Goal: Information Seeking & Learning: Learn about a topic

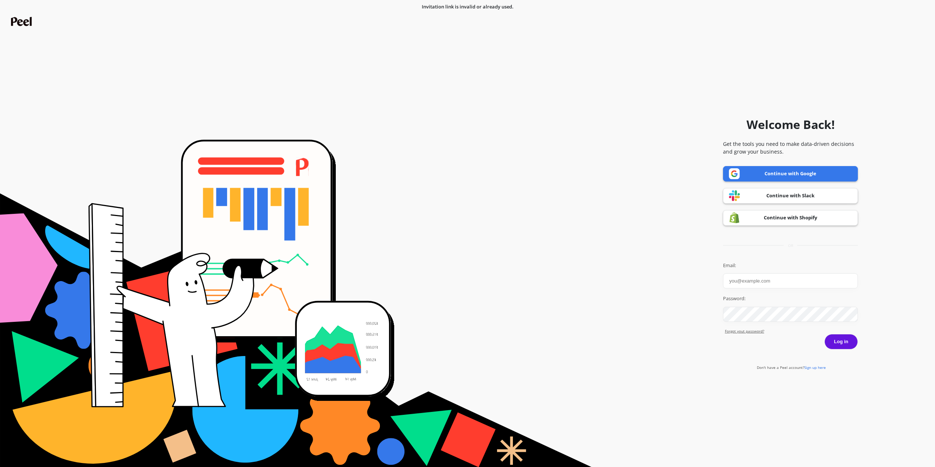
type input "[EMAIL_ADDRESS][DOMAIN_NAME]"
click at [839, 346] on button "Log in" at bounding box center [840, 341] width 33 height 15
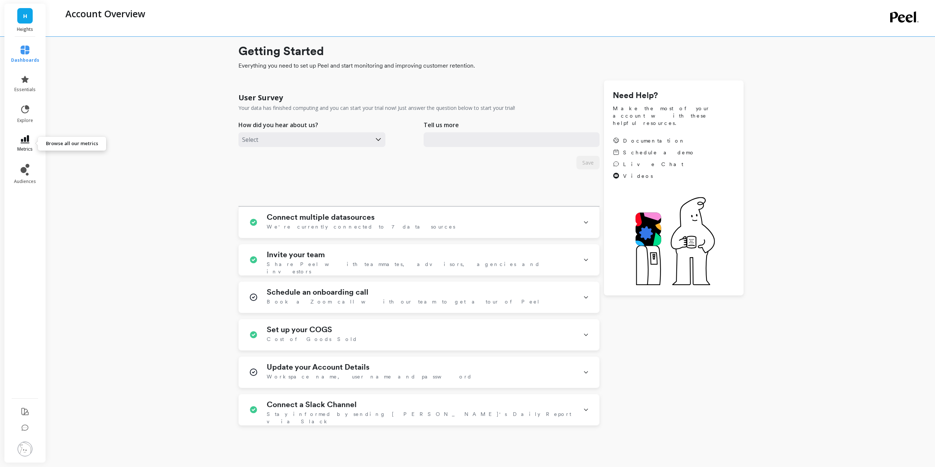
click at [23, 145] on link "metrics" at bounding box center [25, 143] width 28 height 17
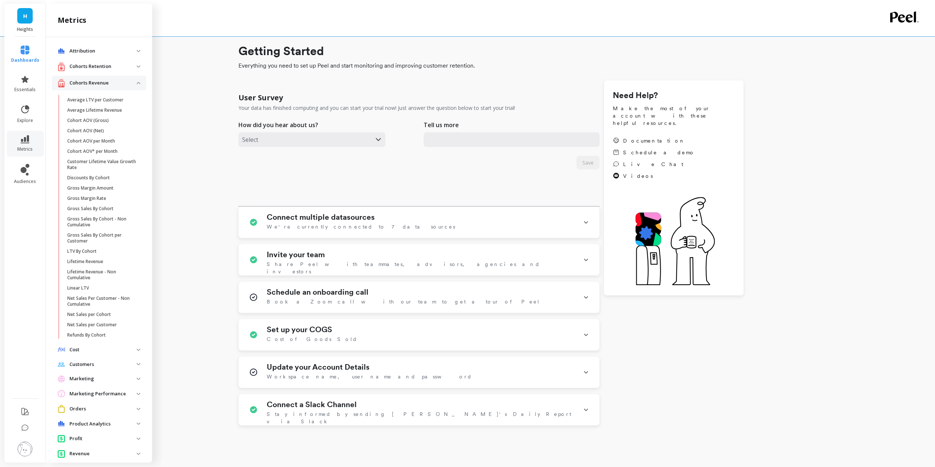
click at [133, 85] on revenue "Cohorts Revenue" at bounding box center [99, 83] width 94 height 15
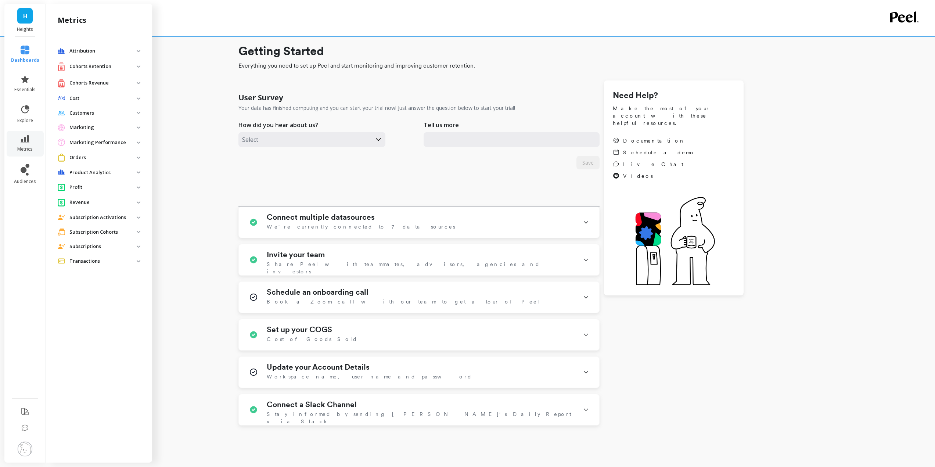
click at [98, 152] on span "Orders" at bounding box center [99, 158] width 94 height 14
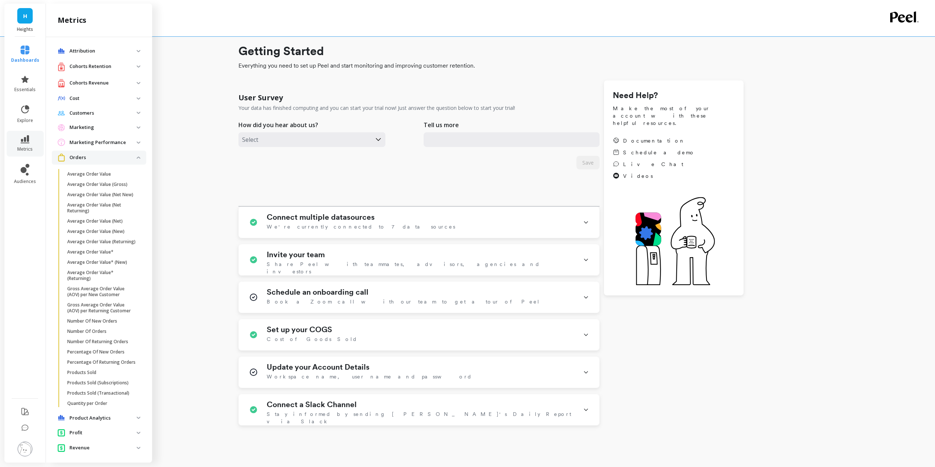
click at [98, 152] on span "Orders" at bounding box center [99, 158] width 94 height 14
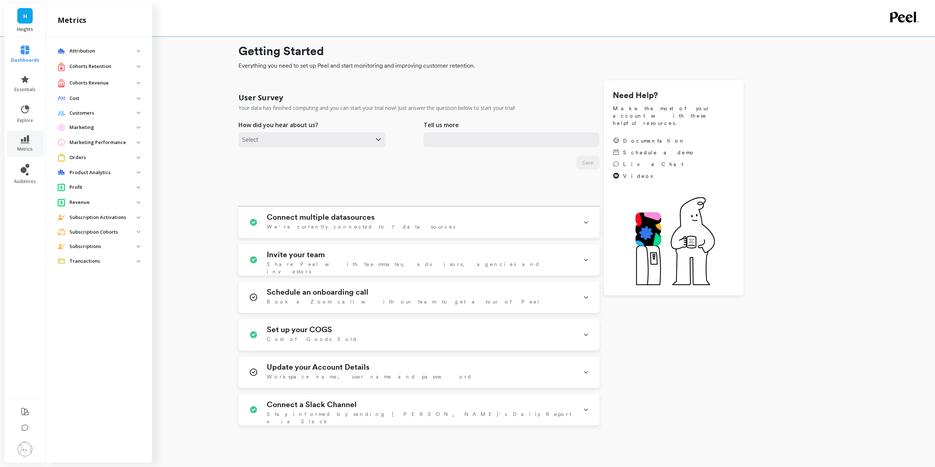
click at [117, 174] on p "Product Analytics" at bounding box center [102, 172] width 67 height 7
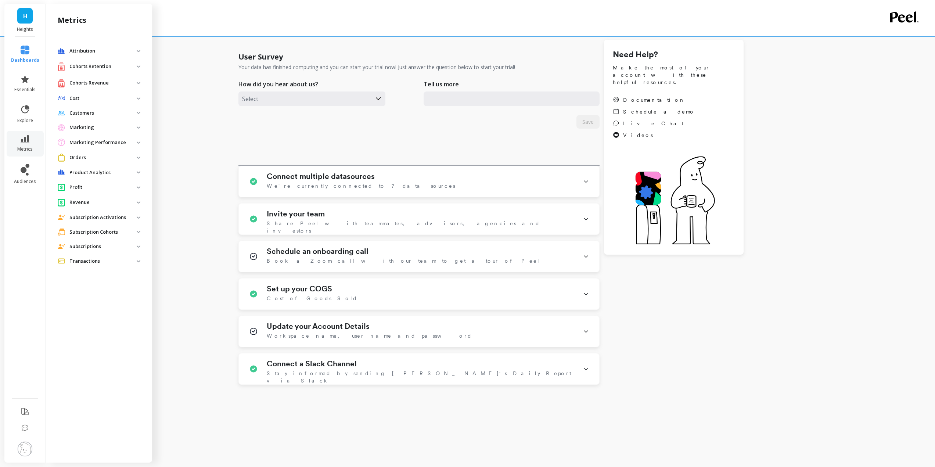
scroll to position [41, 0]
click at [105, 233] on p "Subscription Cohorts" at bounding box center [102, 231] width 67 height 7
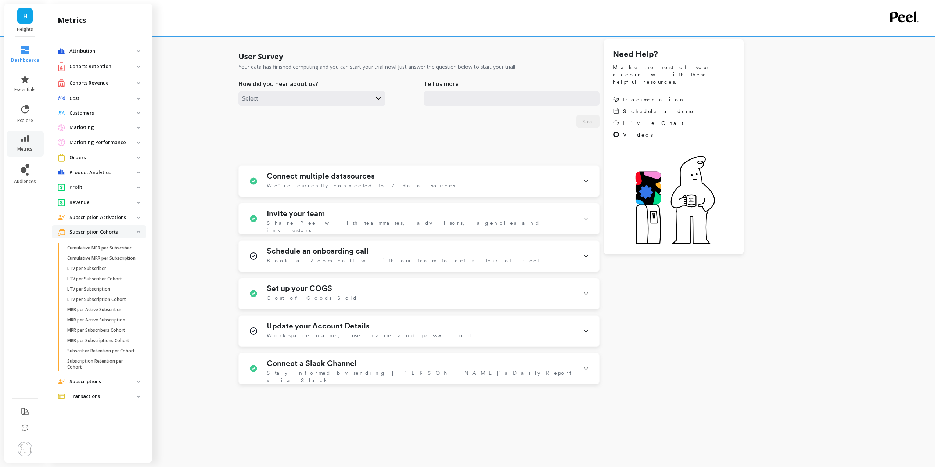
click at [105, 233] on p "Subscription Cohorts" at bounding box center [102, 231] width 67 height 7
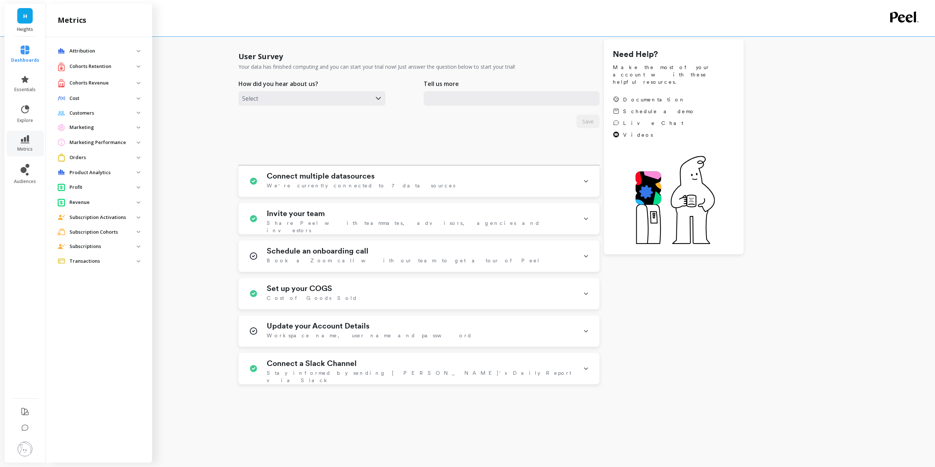
click at [100, 247] on p "Subscriptions" at bounding box center [102, 246] width 67 height 7
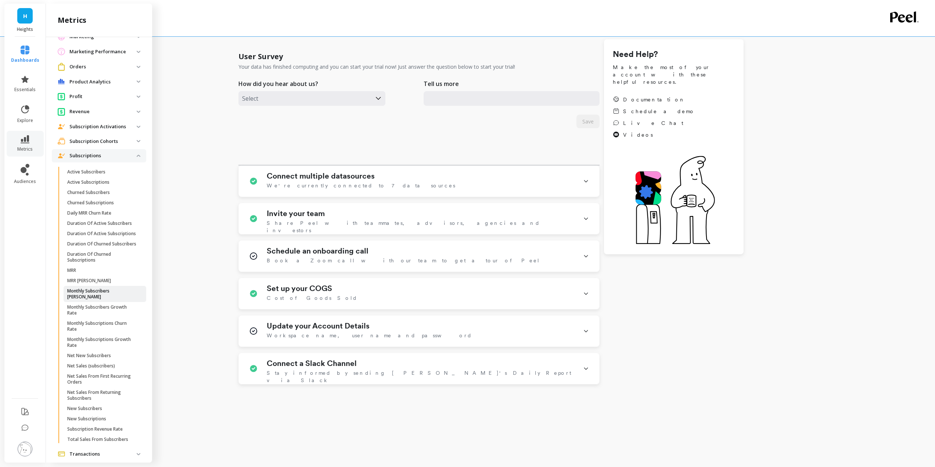
scroll to position [118, 0]
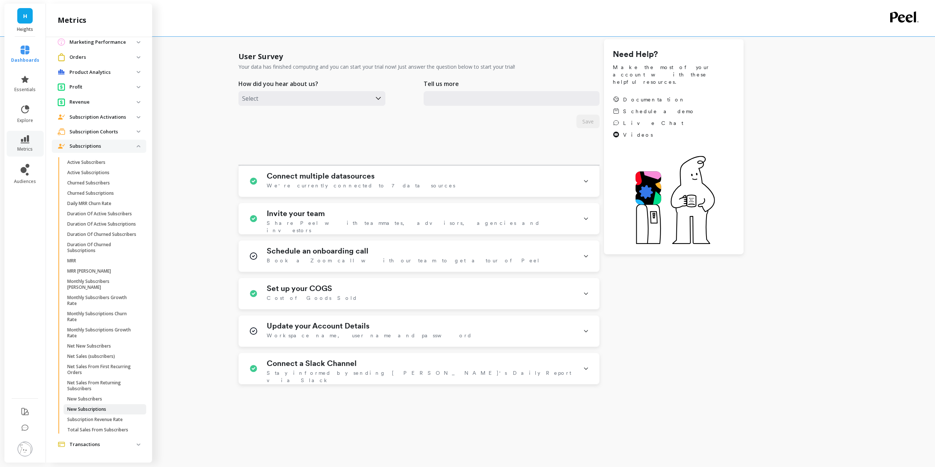
click at [94, 407] on p "New Subscriptions" at bounding box center [86, 409] width 39 height 6
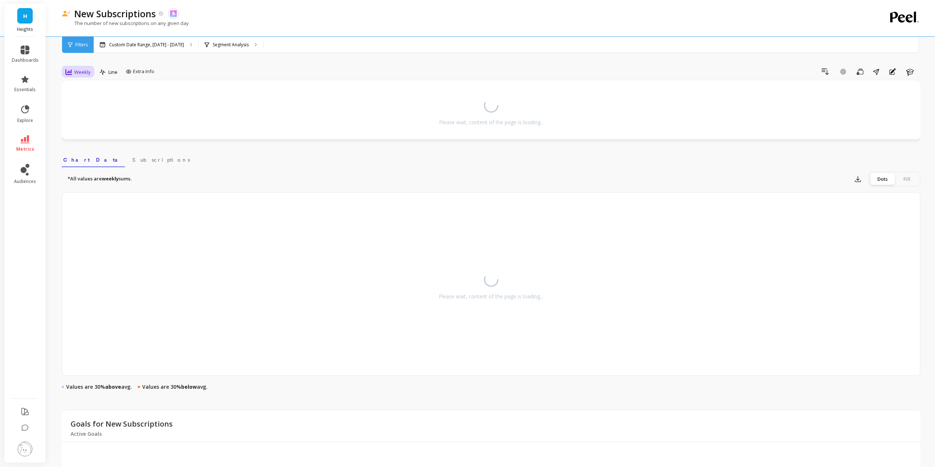
click at [84, 73] on span "Weekly" at bounding box center [82, 72] width 17 height 7
click at [94, 127] on div "Monthly" at bounding box center [89, 130] width 42 height 7
click at [177, 46] on p "Custom Date Range, Apr 1 - Sep 2" at bounding box center [146, 45] width 75 height 6
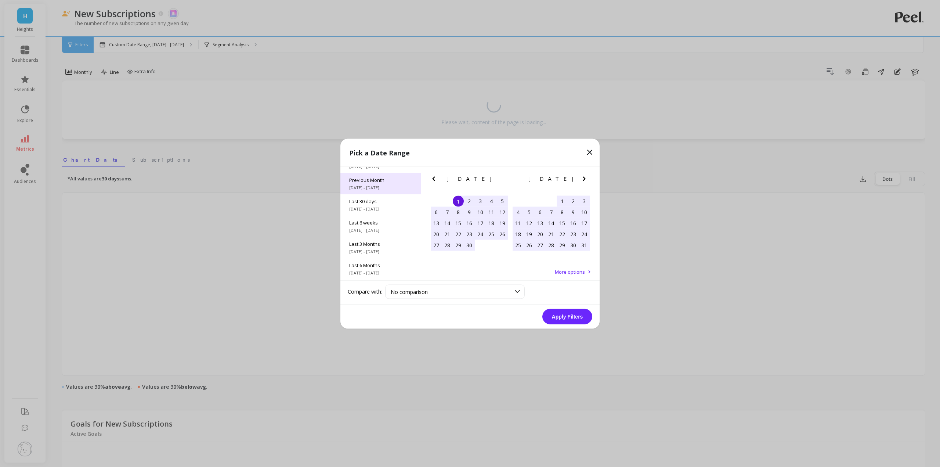
scroll to position [73, 0]
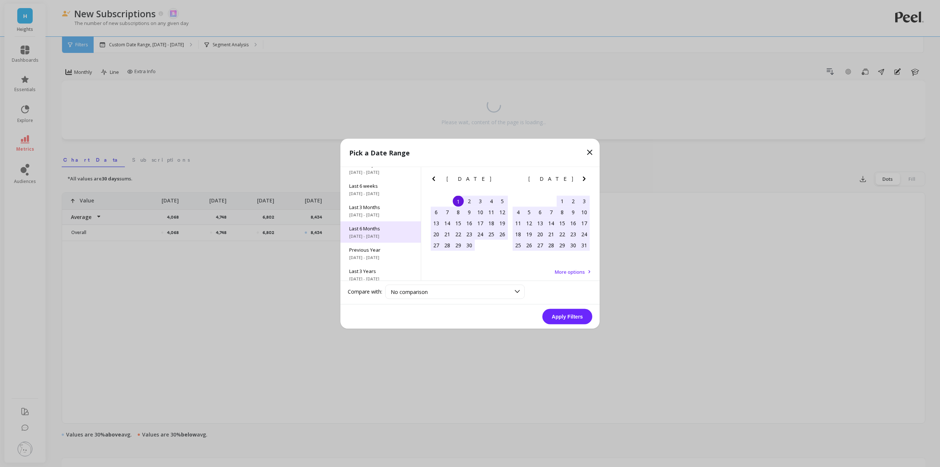
click at [381, 233] on span "4/1/2025 - 9/30/2025" at bounding box center [380, 236] width 63 height 6
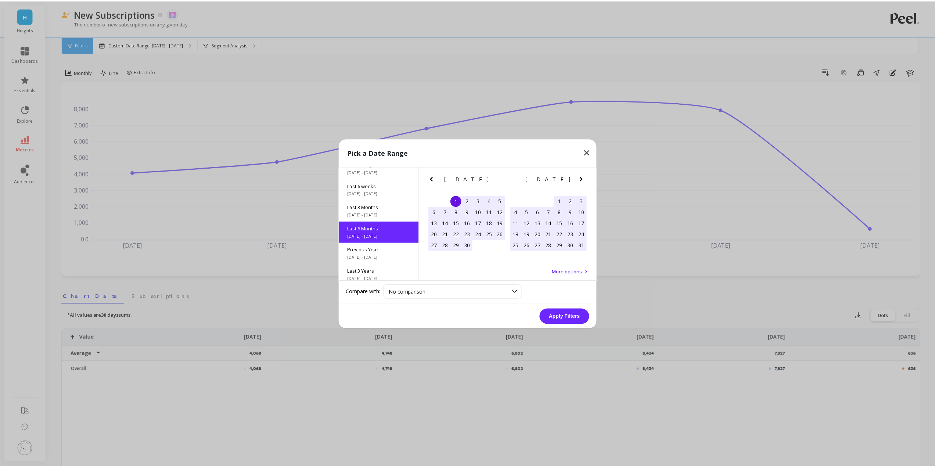
scroll to position [82, 0]
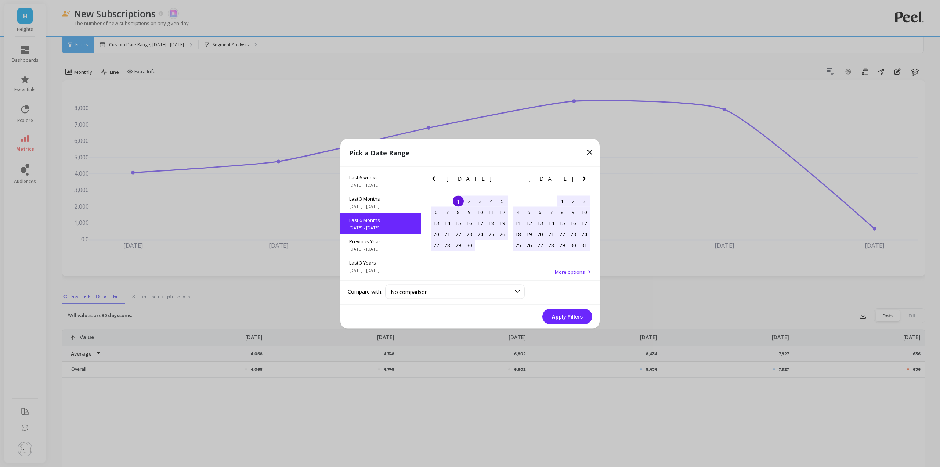
click at [564, 317] on button "Apply Filters" at bounding box center [568, 316] width 50 height 15
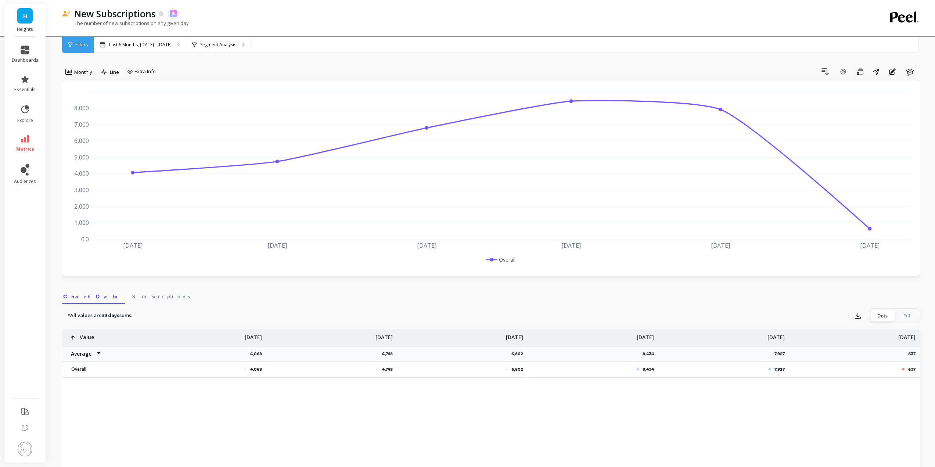
click at [26, 159] on li "audiences" at bounding box center [25, 173] width 36 height 29
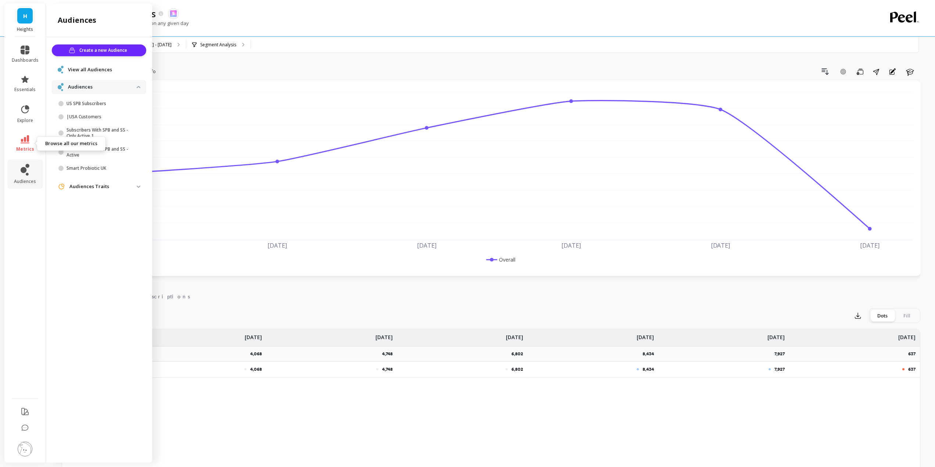
click at [26, 150] on span "metrics" at bounding box center [25, 149] width 18 height 6
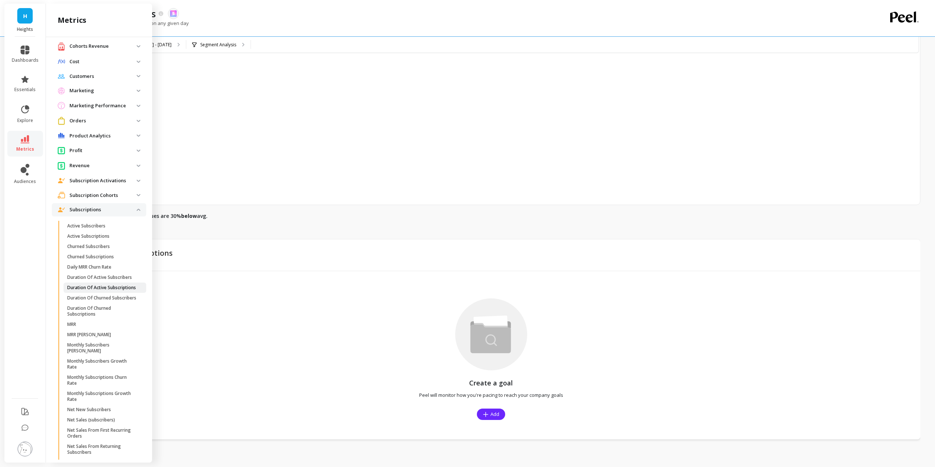
scroll to position [73, 0]
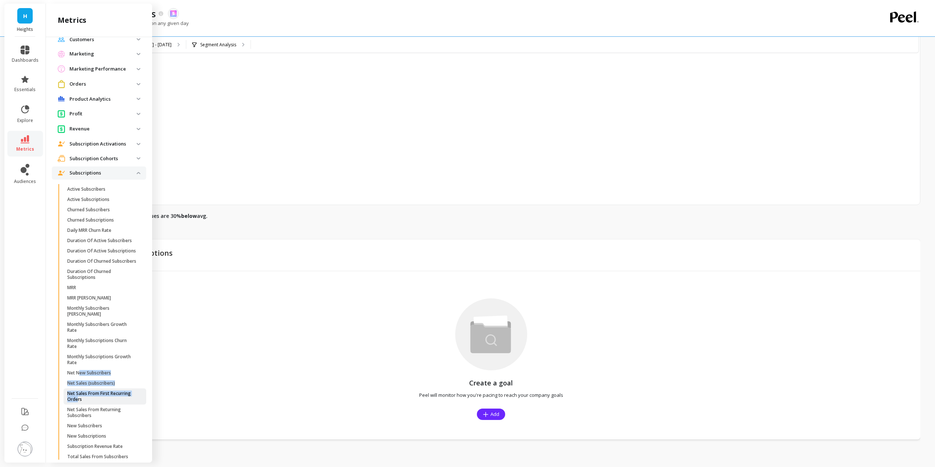
drag, startPoint x: 80, startPoint y: 390, endPoint x: 79, endPoint y: 414, distance: 24.7
click at [79, 414] on ul "Active Subscribers Active Subscriptions Churned Subscribers Churned Subscriptio…" at bounding box center [100, 324] width 91 height 281
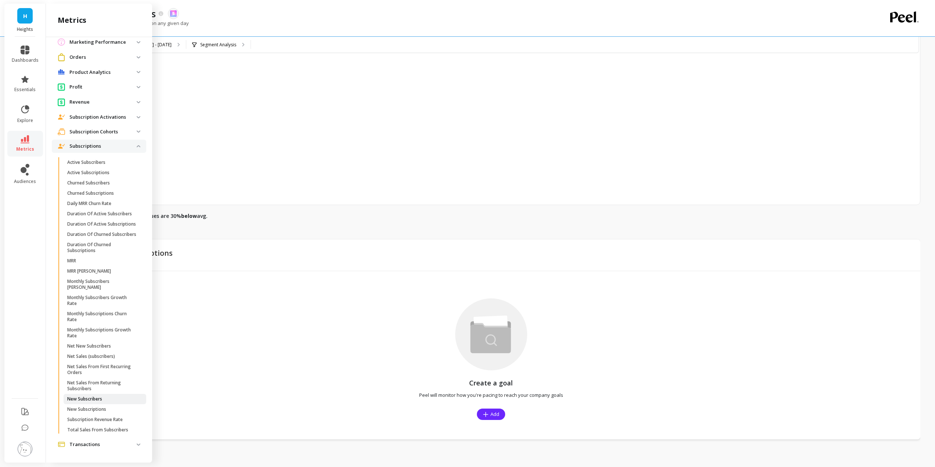
click at [84, 404] on link "New Subscribers" at bounding box center [105, 399] width 83 height 10
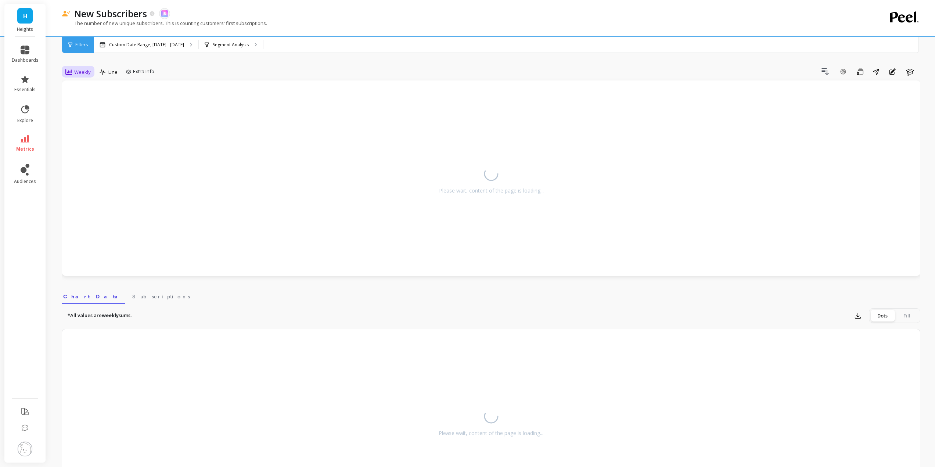
click at [85, 73] on span "Weekly" at bounding box center [82, 72] width 17 height 7
click at [95, 136] on div "Monthly" at bounding box center [89, 130] width 51 height 13
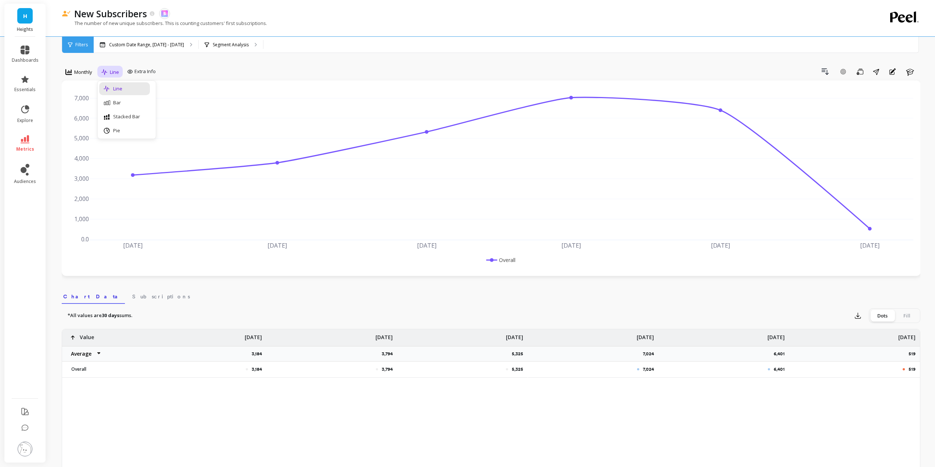
click at [174, 62] on div "option Monthly, selected. Monthly 4 results available. Use Up and Down to choos…" at bounding box center [491, 421] width 858 height 784
click at [154, 44] on p "Custom Date Range, Apr 1 - Sep 2" at bounding box center [146, 45] width 75 height 6
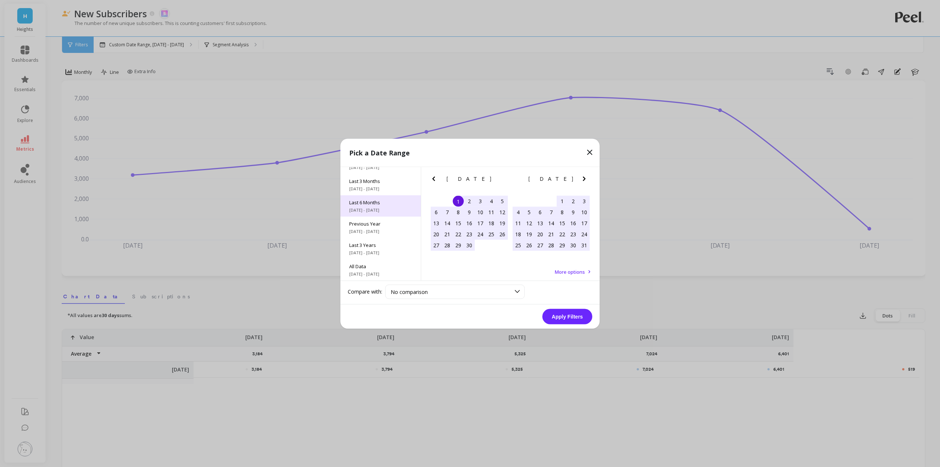
click at [378, 199] on span "Last 6 Months" at bounding box center [380, 202] width 63 height 7
click at [568, 317] on button "Apply Filters" at bounding box center [568, 316] width 50 height 15
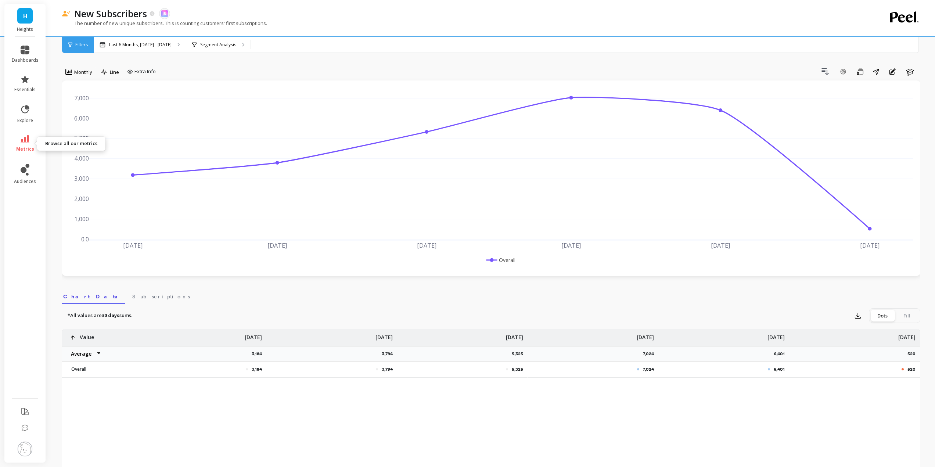
click at [24, 141] on icon at bounding box center [25, 139] width 9 height 8
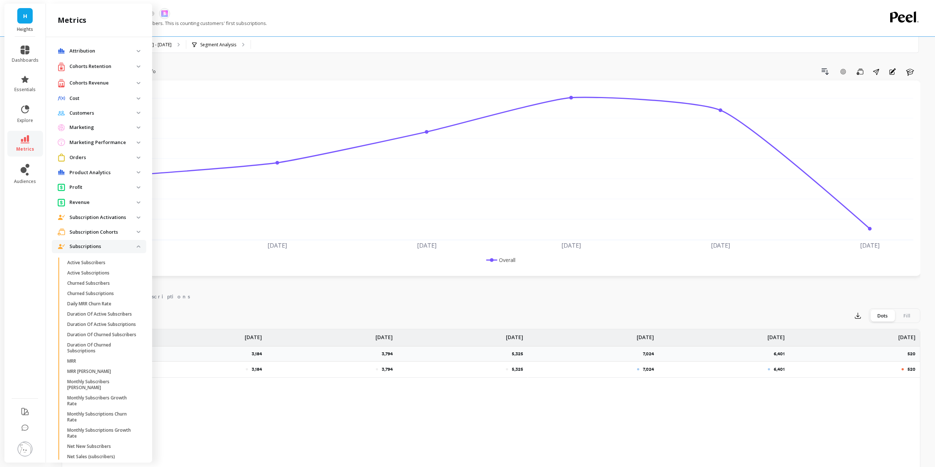
click at [101, 219] on p "Subscription Activations" at bounding box center [102, 217] width 67 height 7
click at [100, 235] on p "Subscription Cohorts" at bounding box center [102, 231] width 67 height 7
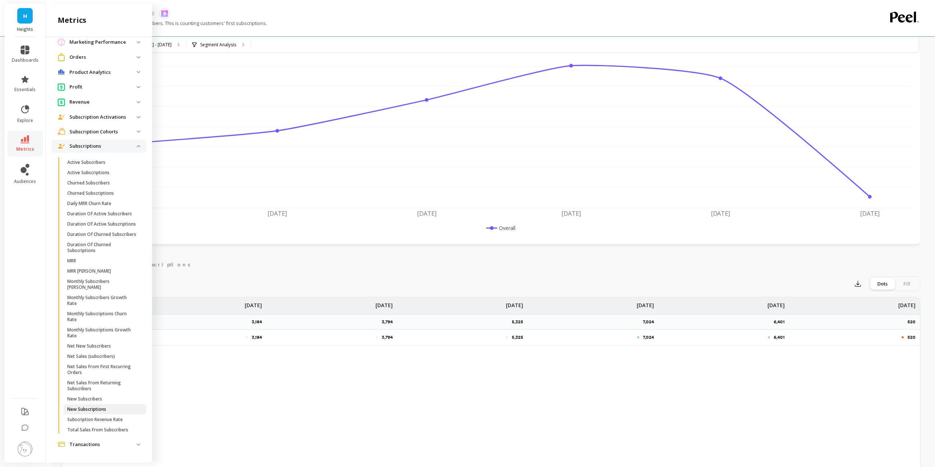
scroll to position [73, 0]
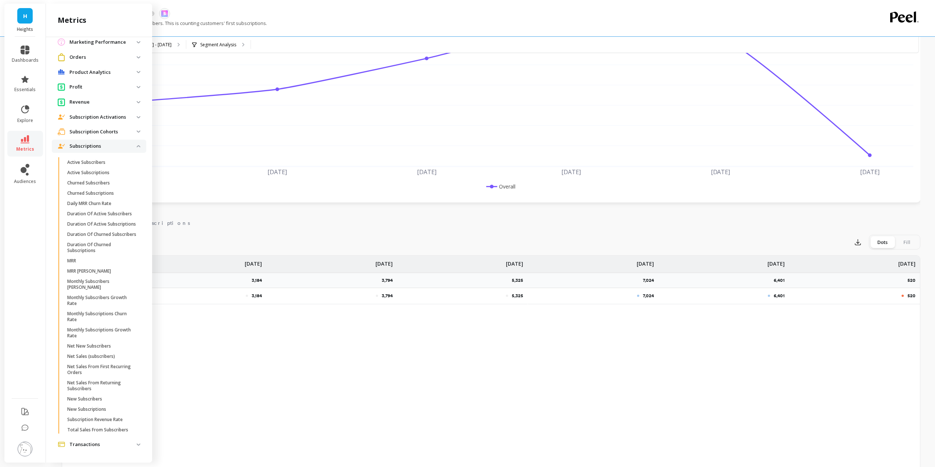
click at [105, 441] on p "Transactions" at bounding box center [102, 444] width 67 height 7
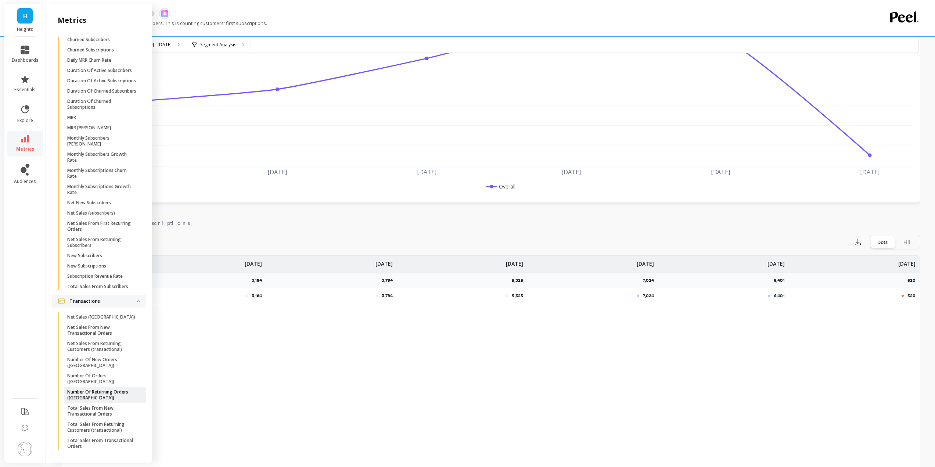
scroll to position [252, 0]
click at [125, 305] on span "Transactions" at bounding box center [99, 298] width 94 height 13
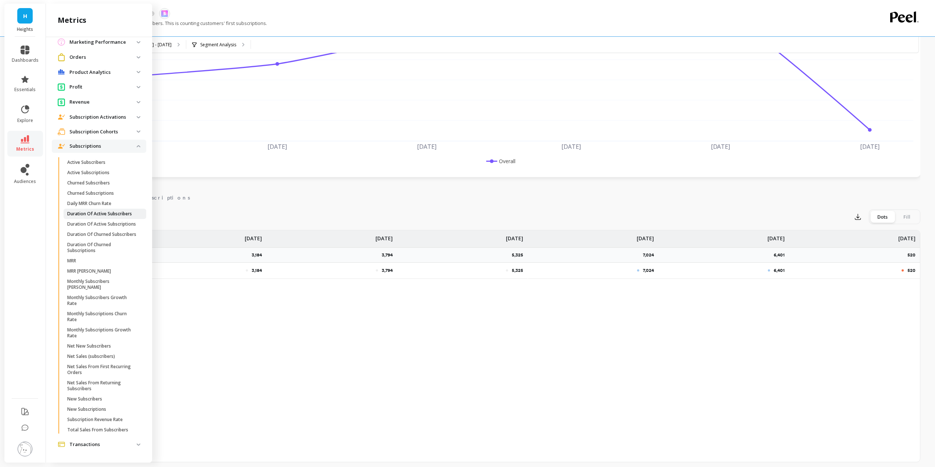
scroll to position [110, 0]
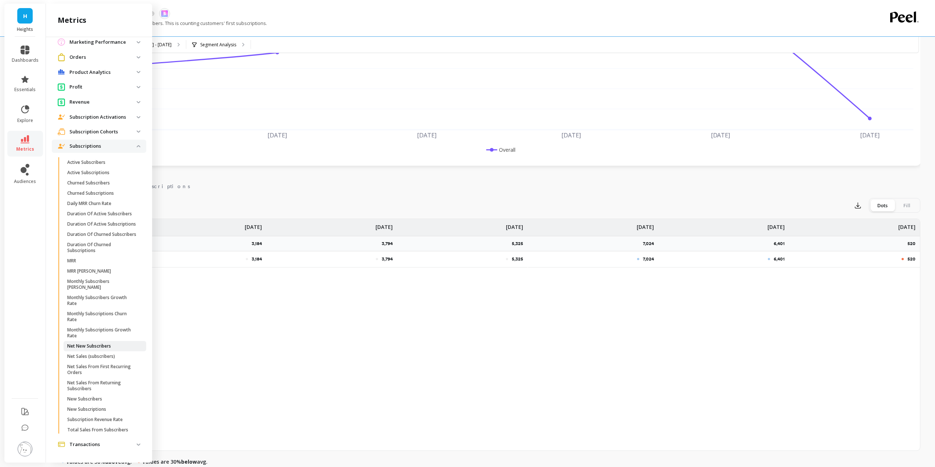
click at [98, 347] on p "Net New Subscribers" at bounding box center [89, 346] width 44 height 6
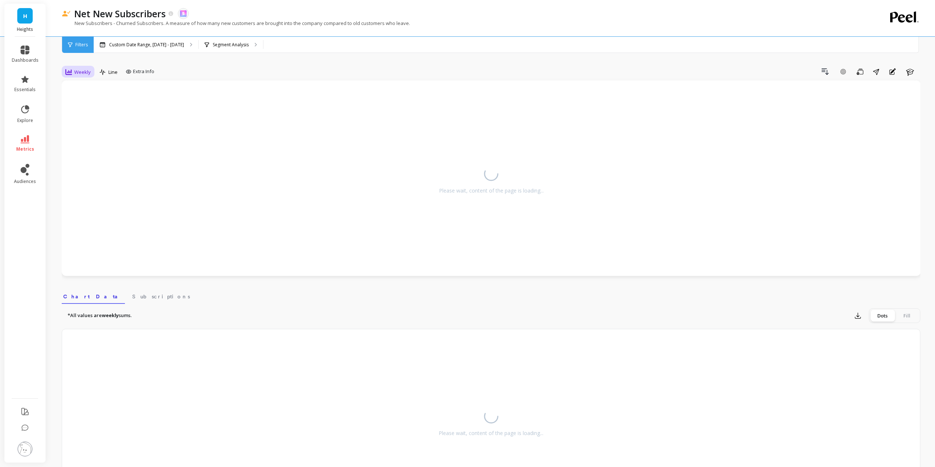
click at [84, 75] on span "Weekly" at bounding box center [82, 72] width 17 height 7
click at [95, 135] on div "Monthly" at bounding box center [89, 130] width 51 height 13
click at [135, 48] on div "Custom Date Range, Apr 1 - Sep 2" at bounding box center [146, 45] width 105 height 16
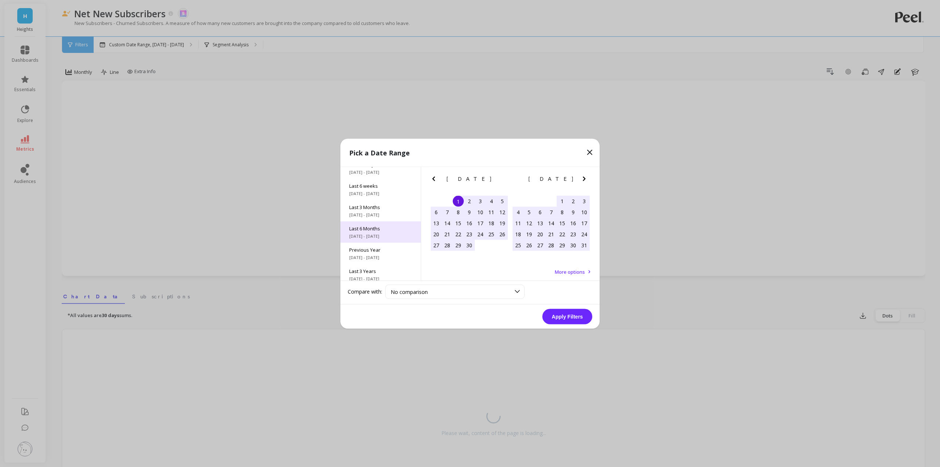
click at [383, 233] on span "4/1/2025 - 9/30/2025" at bounding box center [380, 236] width 63 height 6
click at [565, 318] on button "Apply Filters" at bounding box center [568, 316] width 50 height 15
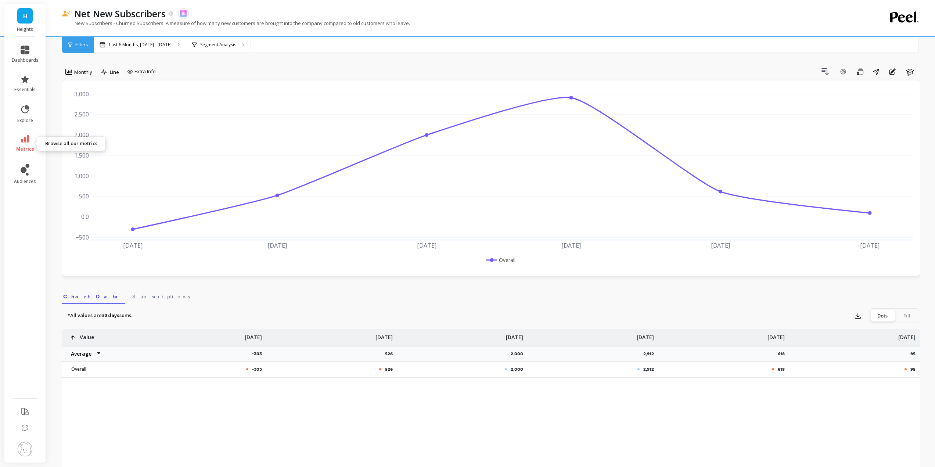
click at [32, 146] on span "metrics" at bounding box center [25, 149] width 18 height 6
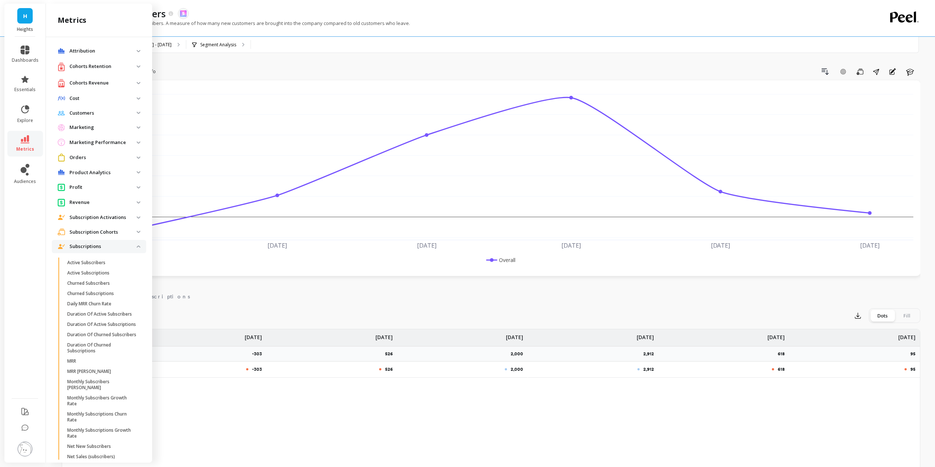
scroll to position [118, 0]
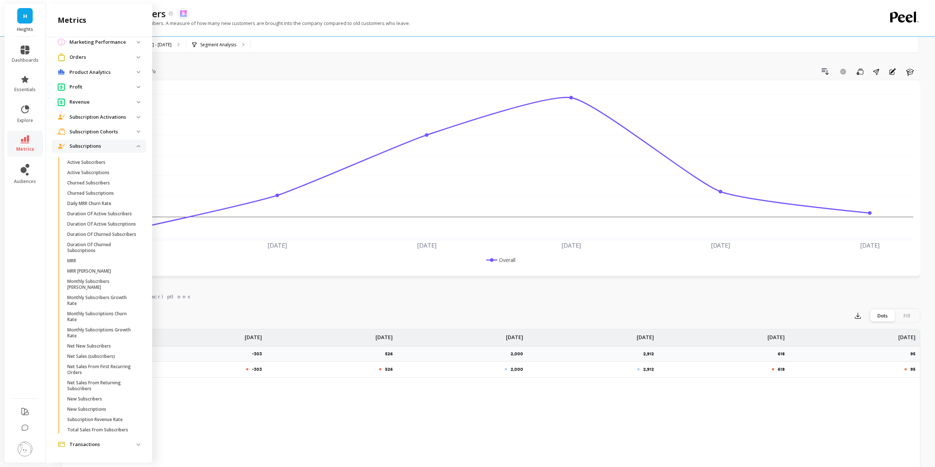
click at [86, 125] on cohorts "Subscription Cohorts" at bounding box center [99, 131] width 94 height 13
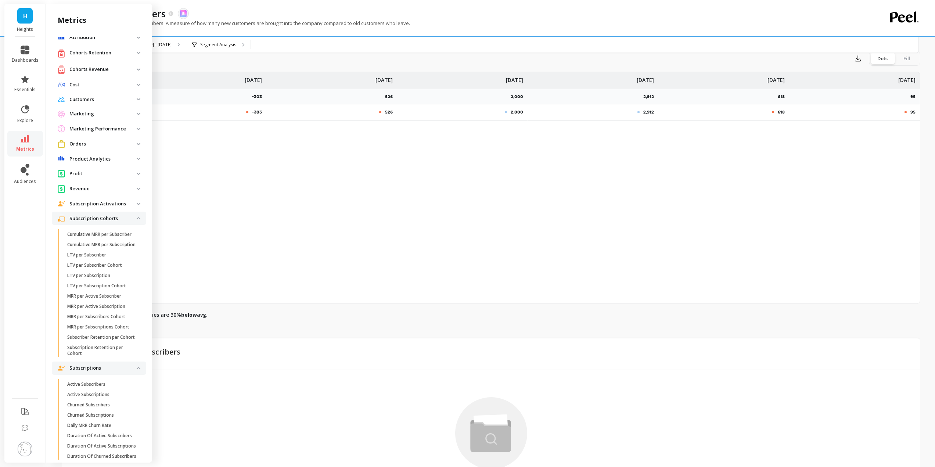
scroll to position [0, 0]
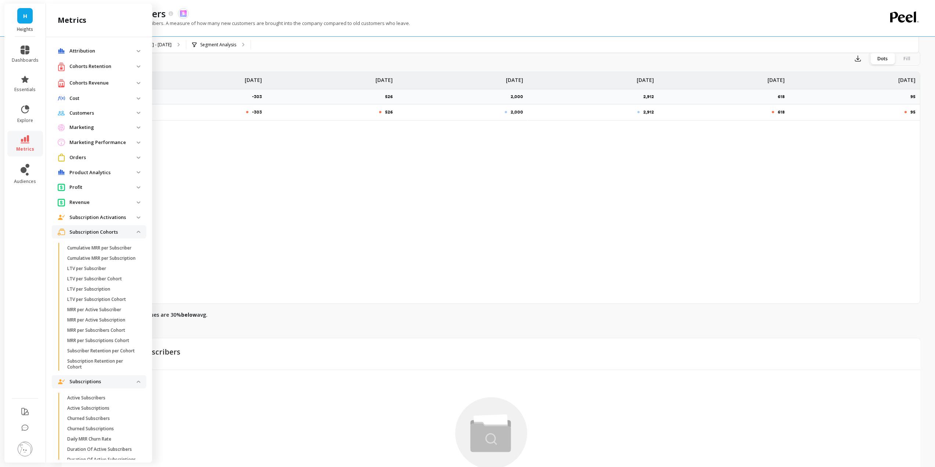
click at [137, 230] on cohorts "Subscription Cohorts" at bounding box center [99, 231] width 94 height 13
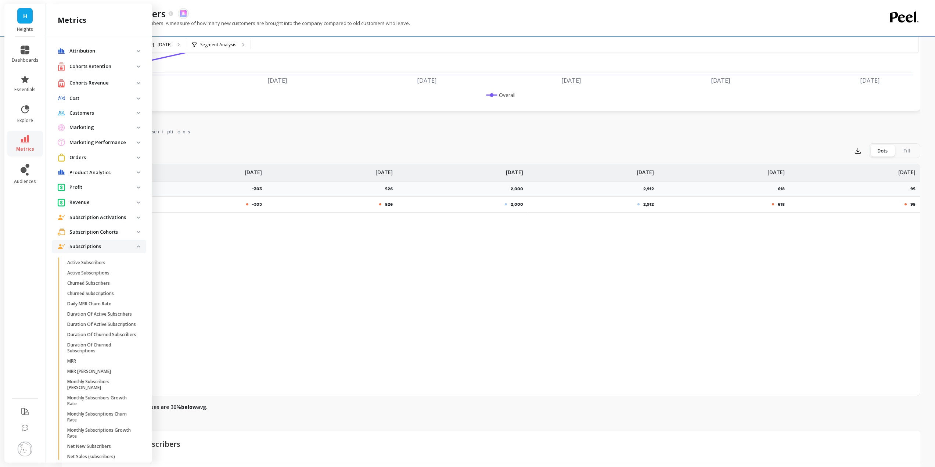
scroll to position [147, 0]
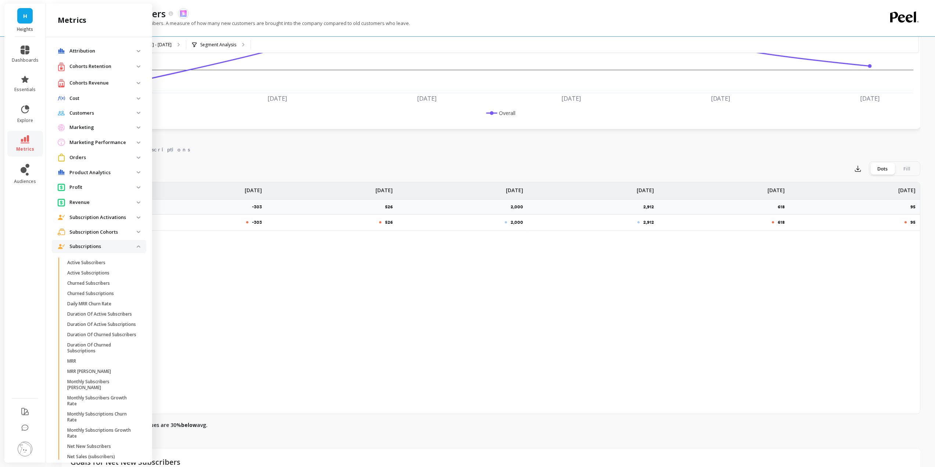
click at [130, 51] on p "Attribution" at bounding box center [102, 50] width 67 height 7
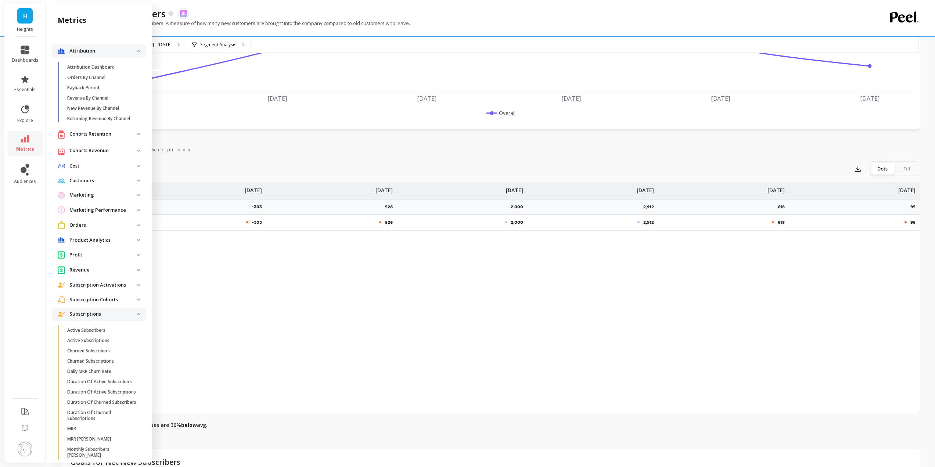
click at [130, 51] on p "Attribution" at bounding box center [102, 50] width 67 height 7
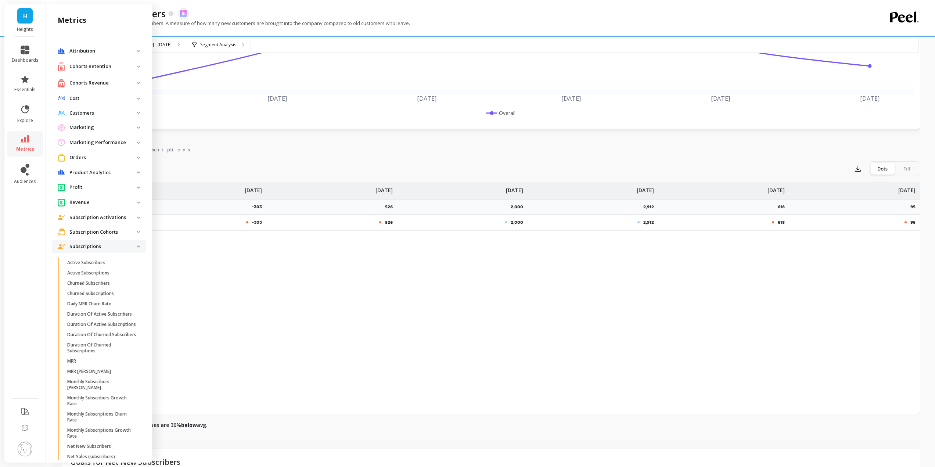
click at [111, 114] on p "Customers" at bounding box center [102, 112] width 67 height 7
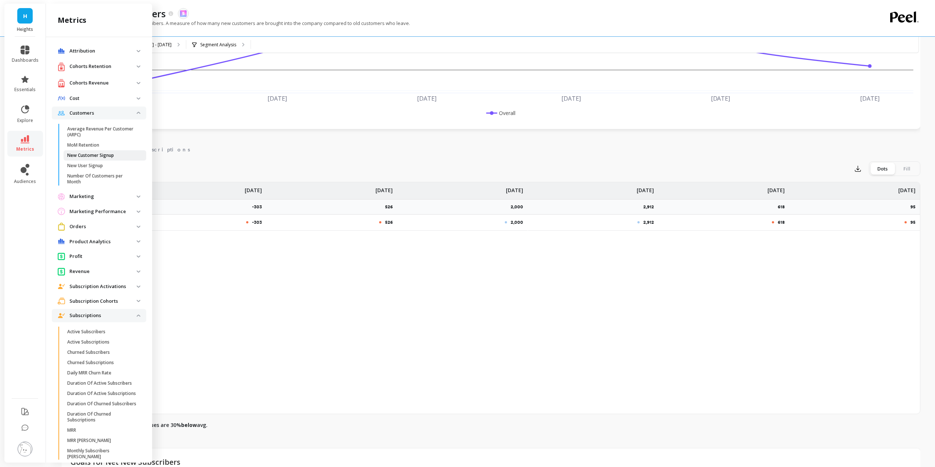
click at [98, 155] on p "New Customer Signup" at bounding box center [90, 155] width 47 height 6
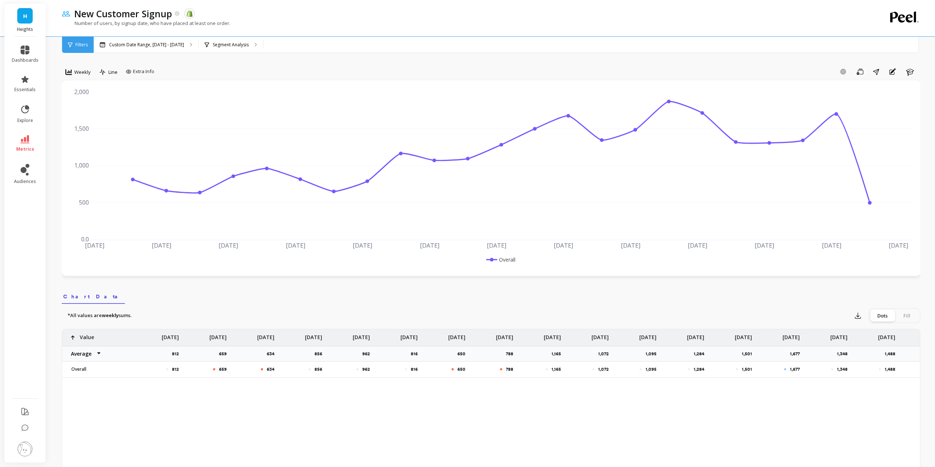
click at [60, 69] on div "New Customer Signup The data you are viewing comes from: Shopify Number of user…" at bounding box center [492, 411] width 885 height 823
click at [67, 69] on icon at bounding box center [68, 72] width 7 height 7
click at [90, 135] on div "Monthly" at bounding box center [89, 130] width 51 height 13
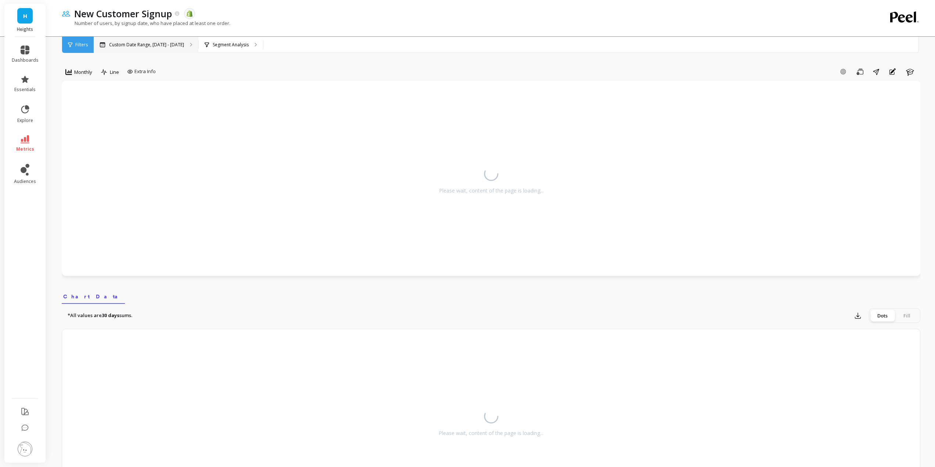
click at [137, 47] on p "Custom Date Range, Apr 1 - Sep 2" at bounding box center [146, 45] width 75 height 6
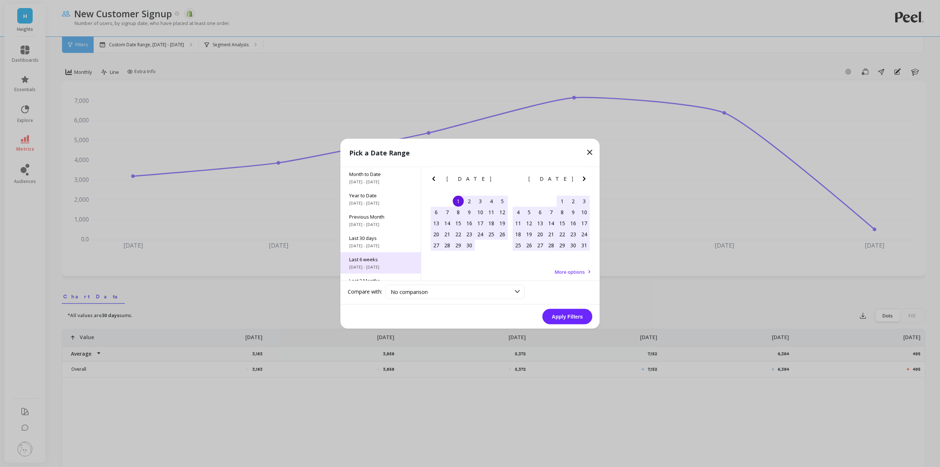
scroll to position [100, 0]
click at [375, 201] on span "Last 6 Months" at bounding box center [380, 202] width 63 height 7
click at [550, 312] on button "Apply Filters" at bounding box center [568, 316] width 50 height 15
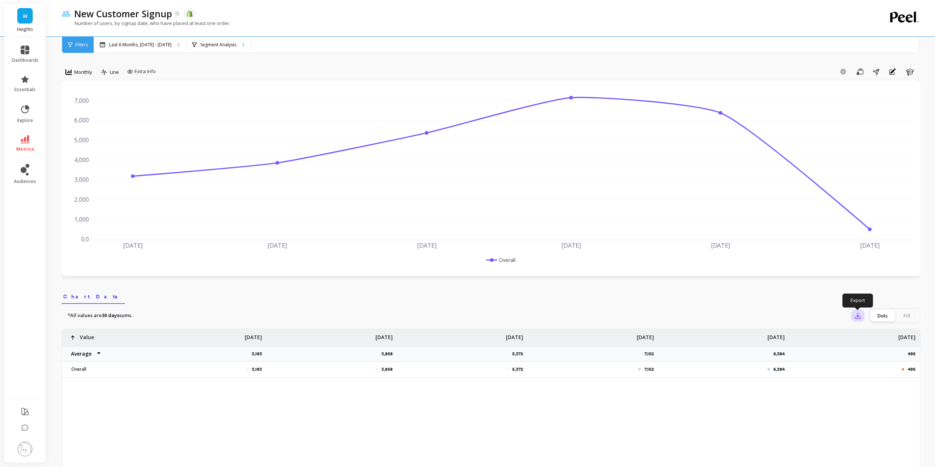
click at [861, 317] on icon "button" at bounding box center [857, 315] width 7 height 7
click at [879, 338] on button "CSV" at bounding box center [883, 335] width 65 height 13
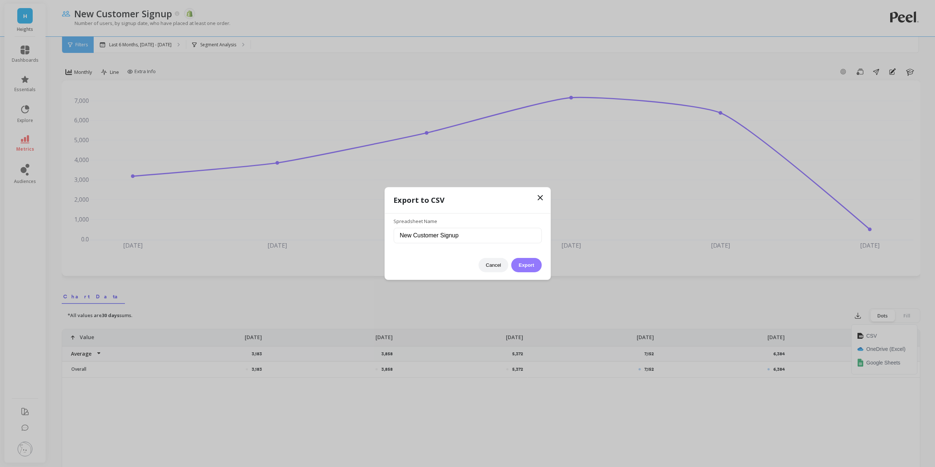
click at [524, 262] on button "Export" at bounding box center [526, 265] width 30 height 14
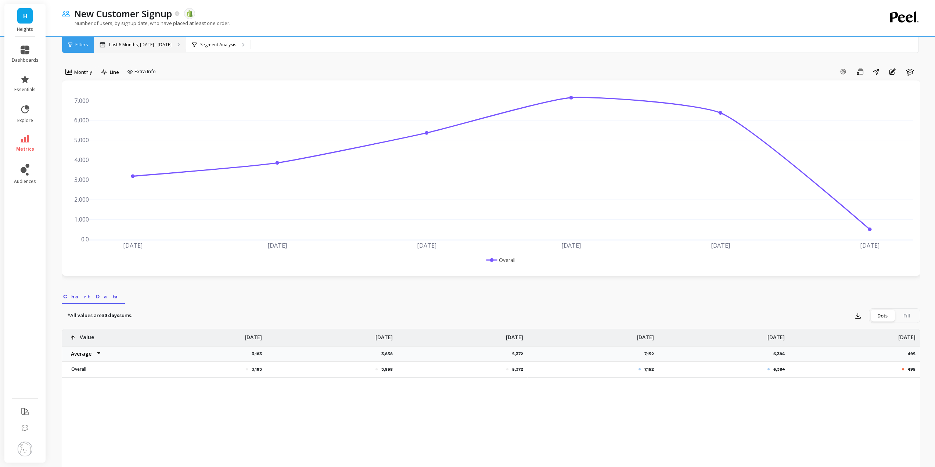
click at [122, 50] on div "Last 6 Months, Apr 1 - Sep 30" at bounding box center [140, 45] width 92 height 16
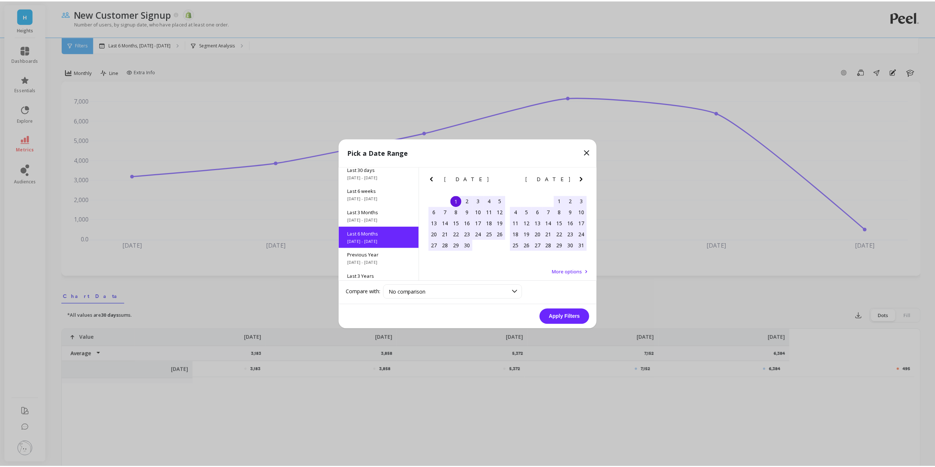
scroll to position [82, 0]
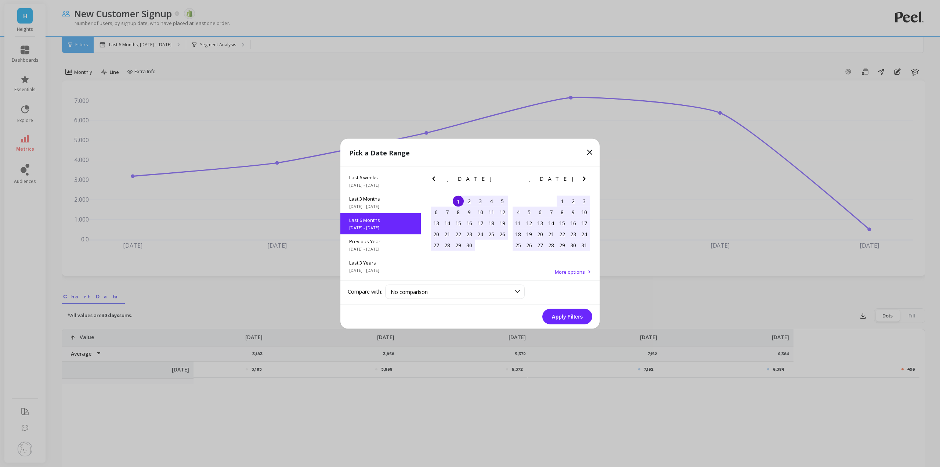
click at [433, 180] on icon "Previous Month" at bounding box center [433, 178] width 9 height 9
click at [503, 202] on div "1" at bounding box center [502, 200] width 11 height 11
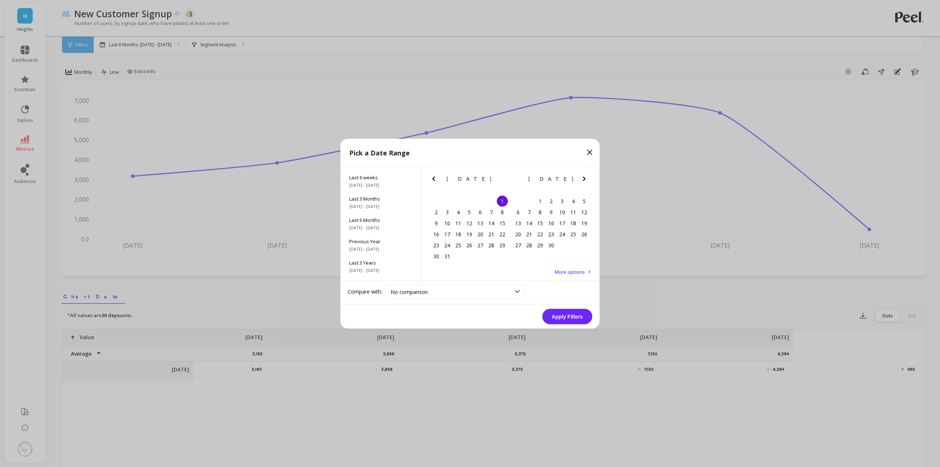
click at [584, 180] on icon "Next Month" at bounding box center [584, 178] width 3 height 4
click at [586, 179] on icon "Next Month" at bounding box center [584, 178] width 9 height 9
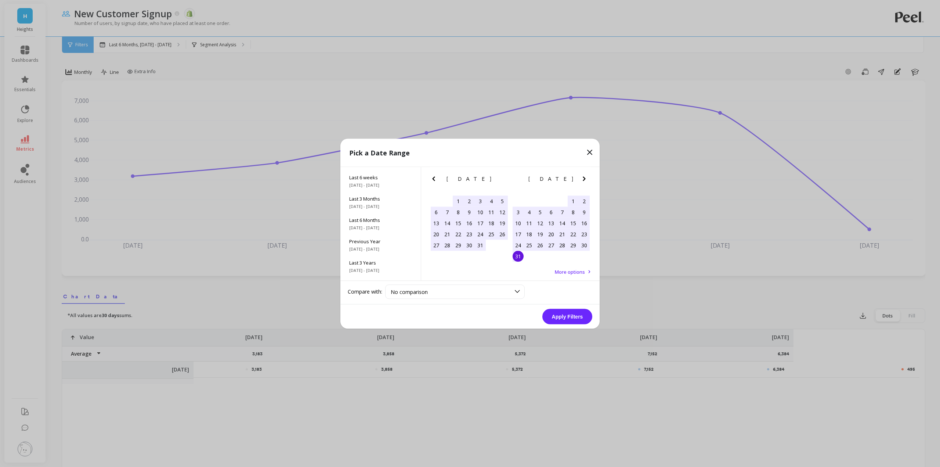
click at [516, 259] on div "31" at bounding box center [518, 256] width 11 height 11
click at [582, 320] on button "Apply Filters" at bounding box center [568, 316] width 50 height 15
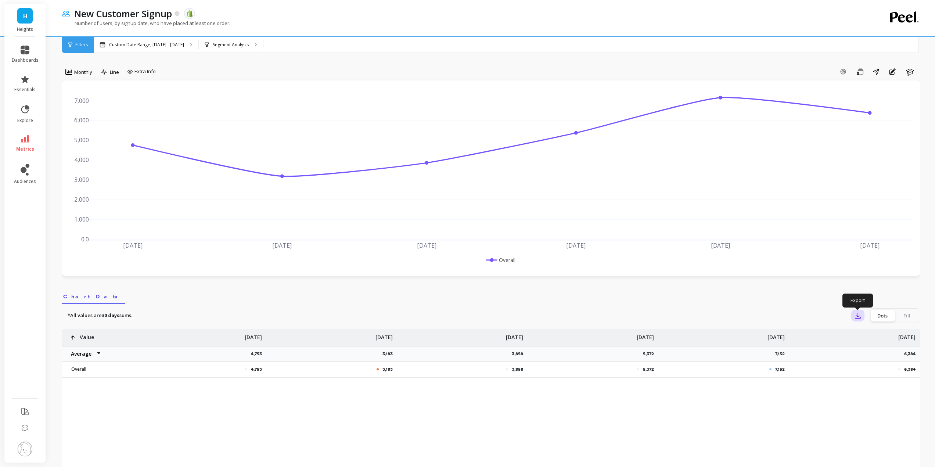
click at [860, 315] on icon "button" at bounding box center [857, 315] width 7 height 7
click at [873, 334] on span "CSV" at bounding box center [871, 335] width 11 height 7
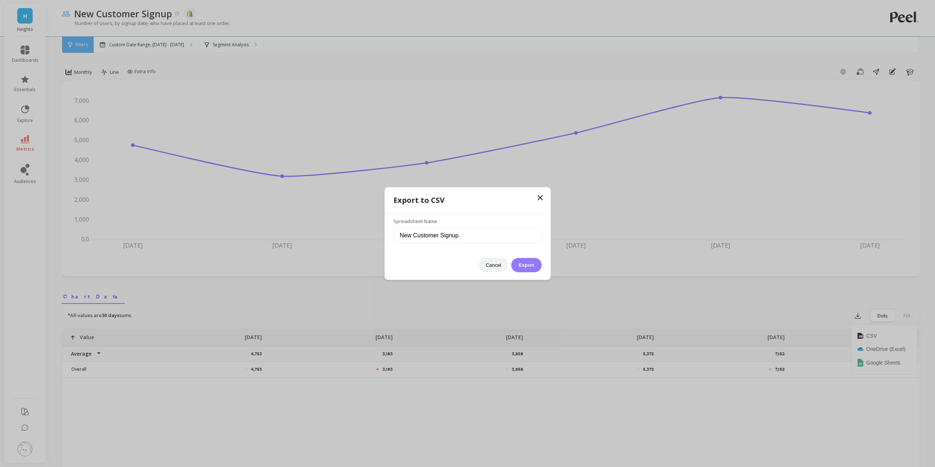
click at [522, 264] on button "Export" at bounding box center [526, 265] width 30 height 14
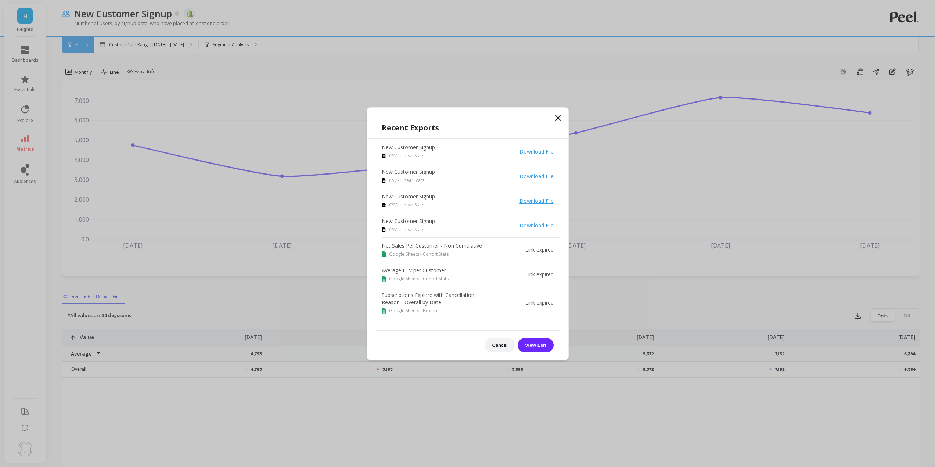
drag, startPoint x: 555, startPoint y: 119, endPoint x: 558, endPoint y: 118, distance: 3.8
click at [555, 119] on icon at bounding box center [558, 118] width 9 height 9
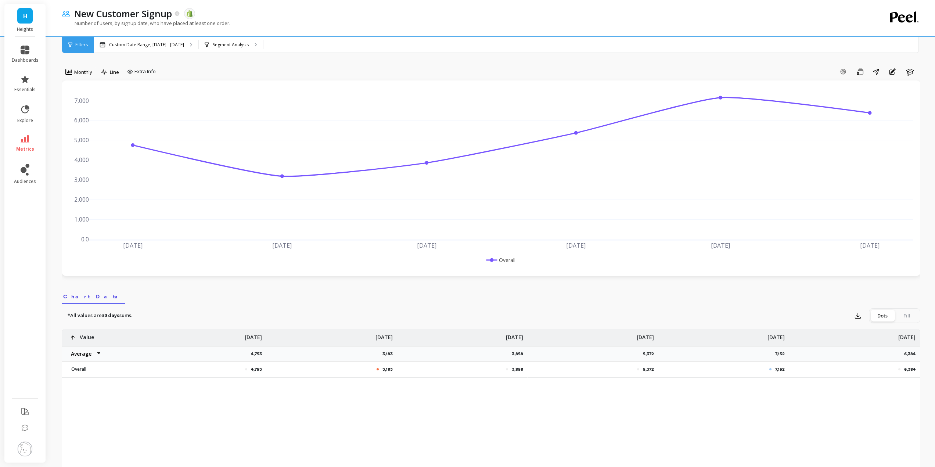
click at [30, 445] on img at bounding box center [25, 449] width 15 height 15
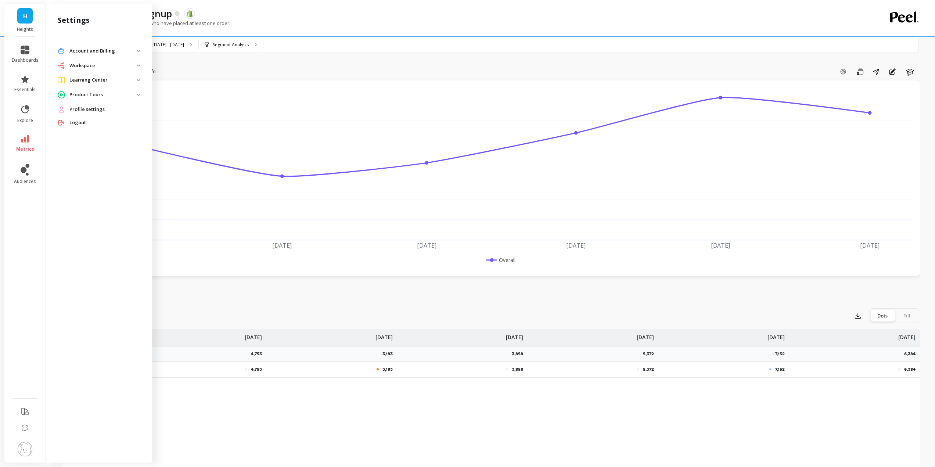
click at [83, 120] on span "Logout" at bounding box center [77, 122] width 17 height 7
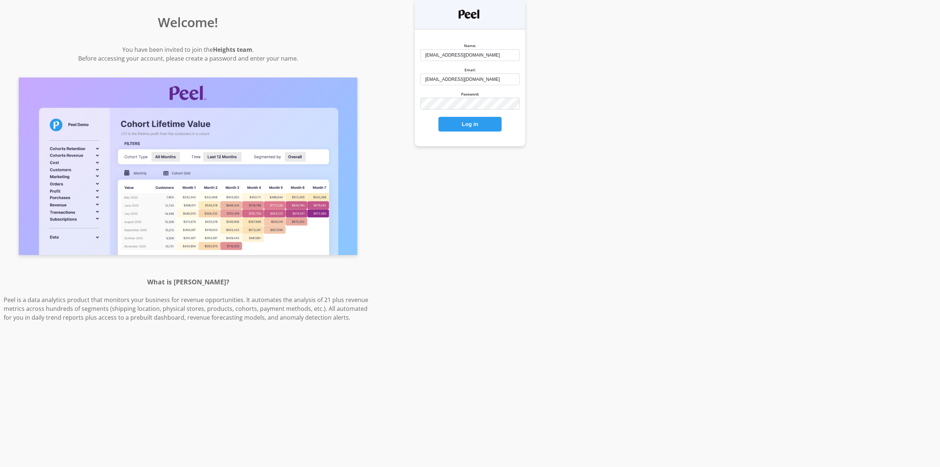
click at [470, 130] on button "Log in" at bounding box center [470, 124] width 63 height 15
click at [471, 128] on button "Log in" at bounding box center [470, 124] width 63 height 15
